Goal: Information Seeking & Learning: Learn about a topic

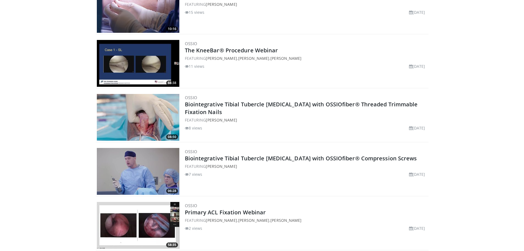
scroll to position [165, 0]
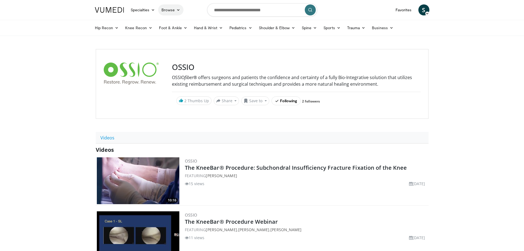
click at [177, 11] on icon at bounding box center [178, 10] width 4 height 4
click at [180, 40] on link "Lecture Series" at bounding box center [191, 40] width 65 height 9
